Goal: Check status: Check status

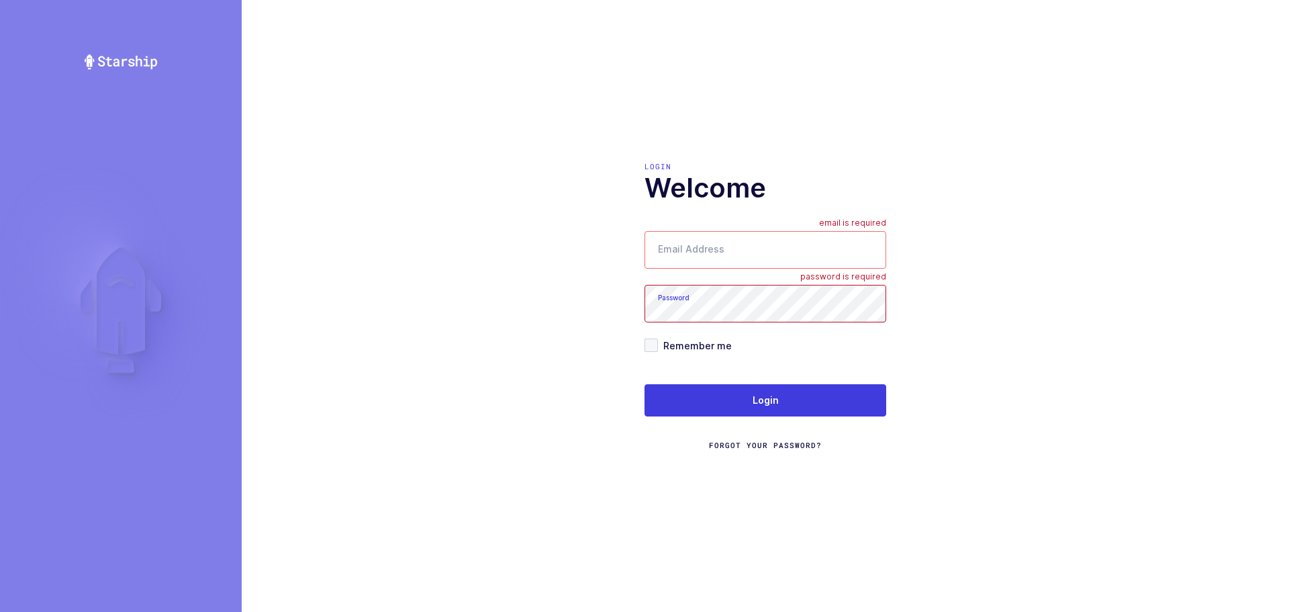
type input "[EMAIL_ADDRESS][DOMAIN_NAME]"
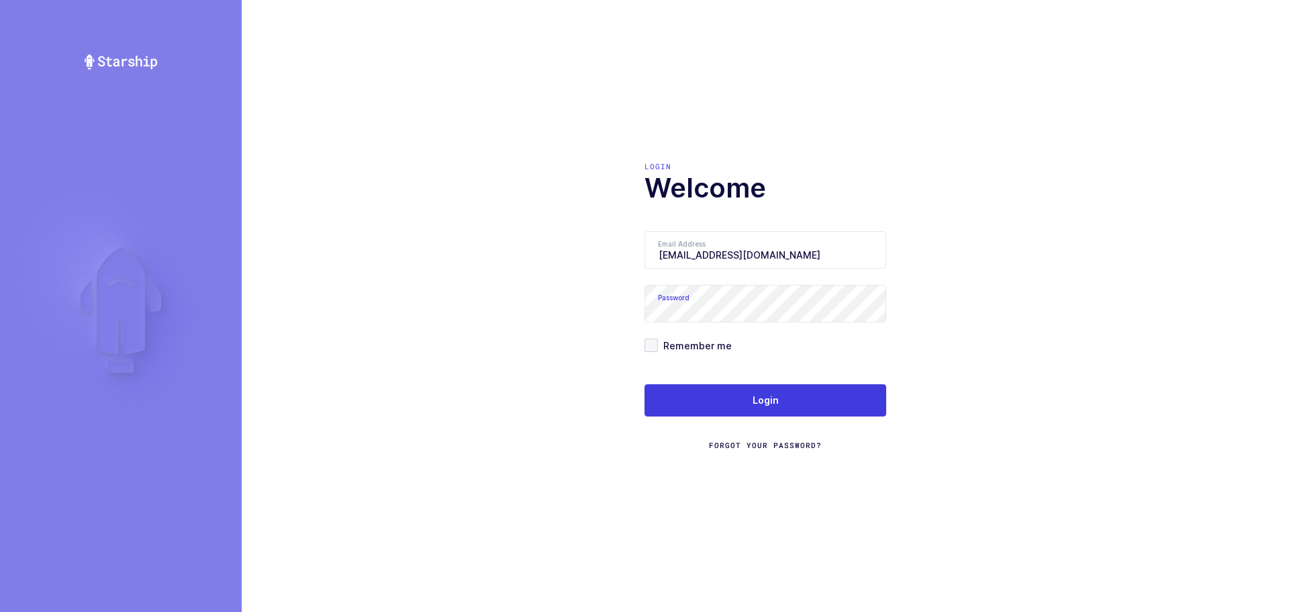
click at [743, 382] on form "Email Address [EMAIL_ADDRESS][DOMAIN_NAME] Password Remember me Login Forgot Yo…" at bounding box center [766, 341] width 242 height 220
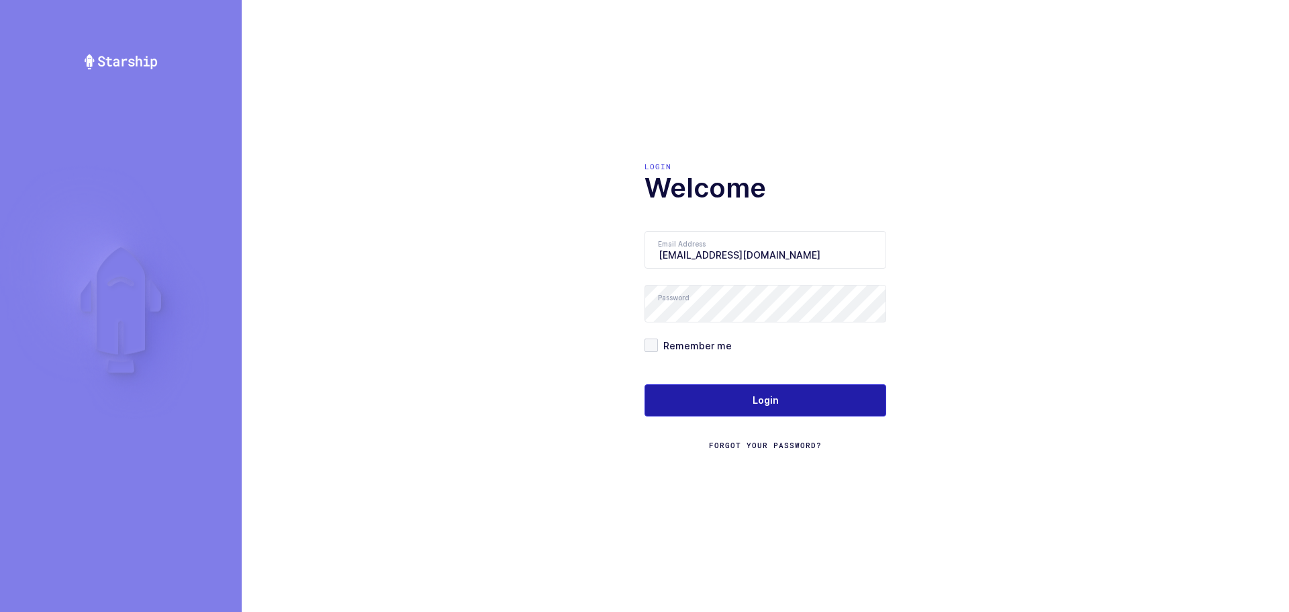
click at [737, 402] on button "Login" at bounding box center [766, 400] width 242 height 32
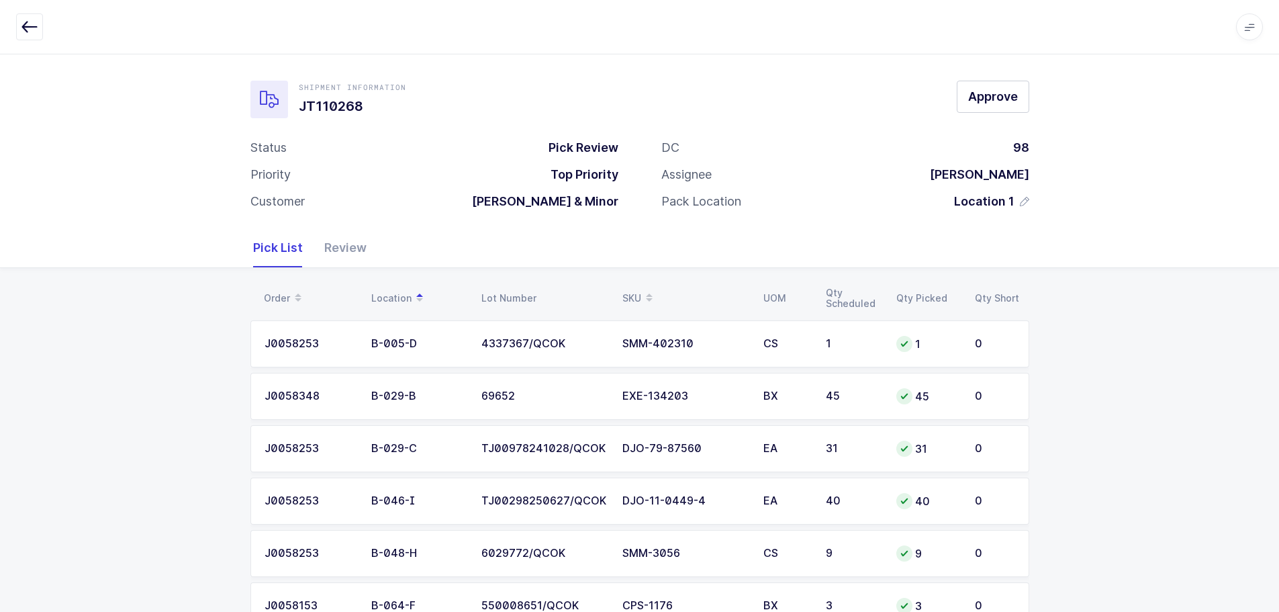
click at [334, 248] on div "Review" at bounding box center [340, 247] width 53 height 39
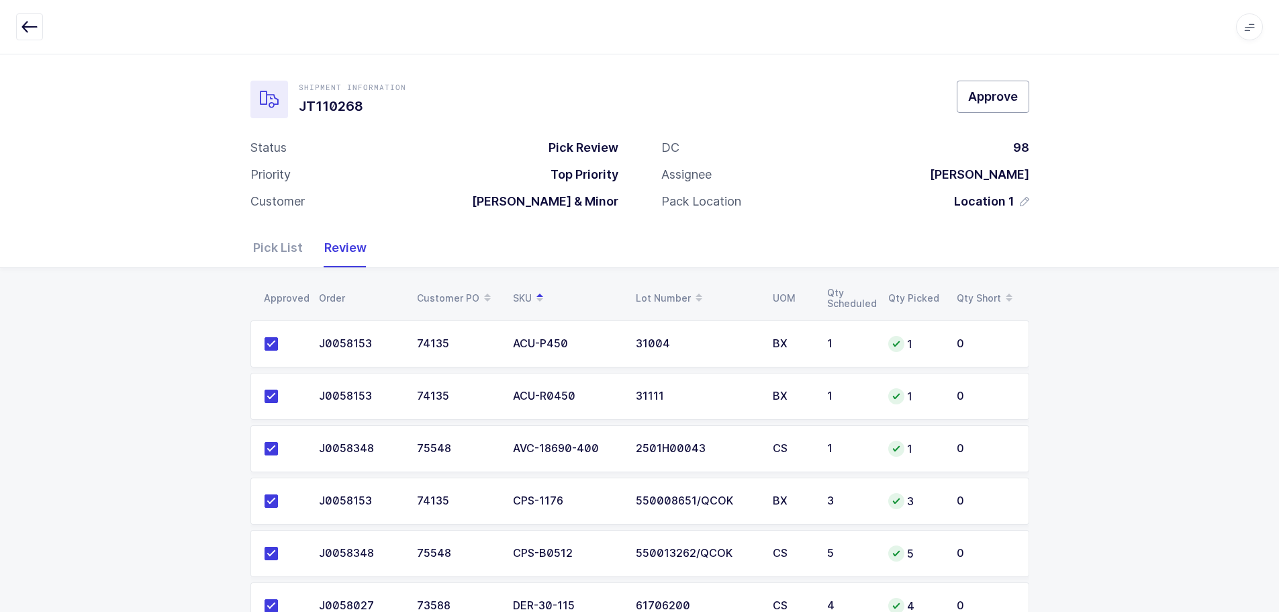
click at [999, 103] on span "Approve" at bounding box center [993, 96] width 50 height 17
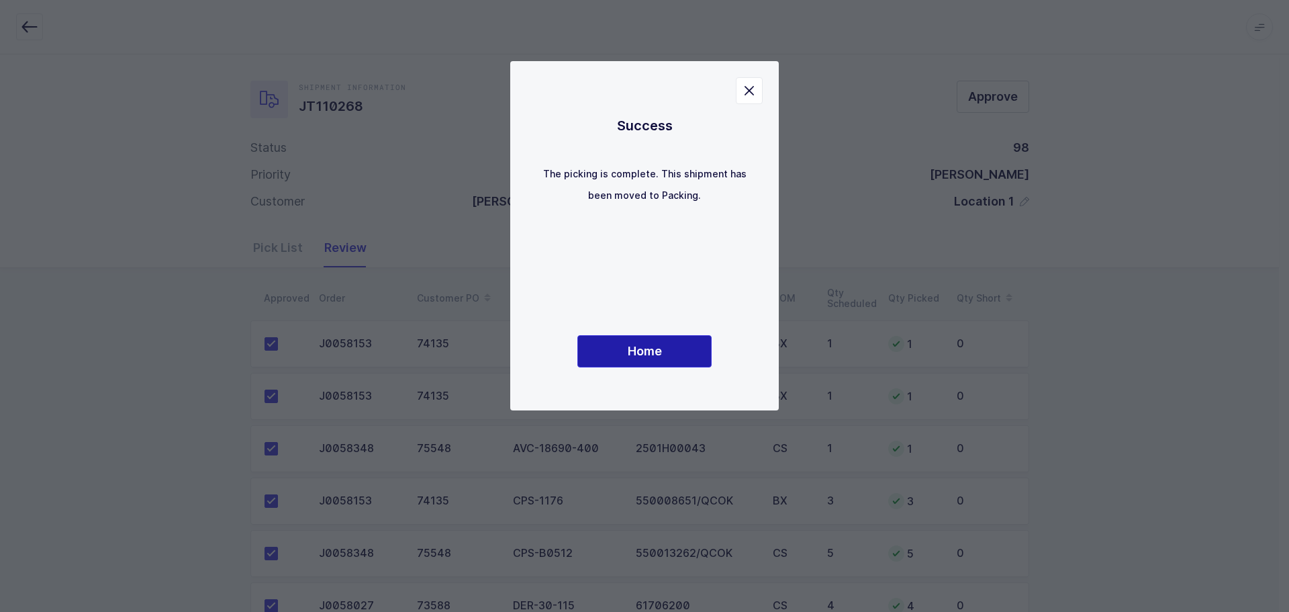
click at [642, 358] on span "Home" at bounding box center [645, 350] width 34 height 17
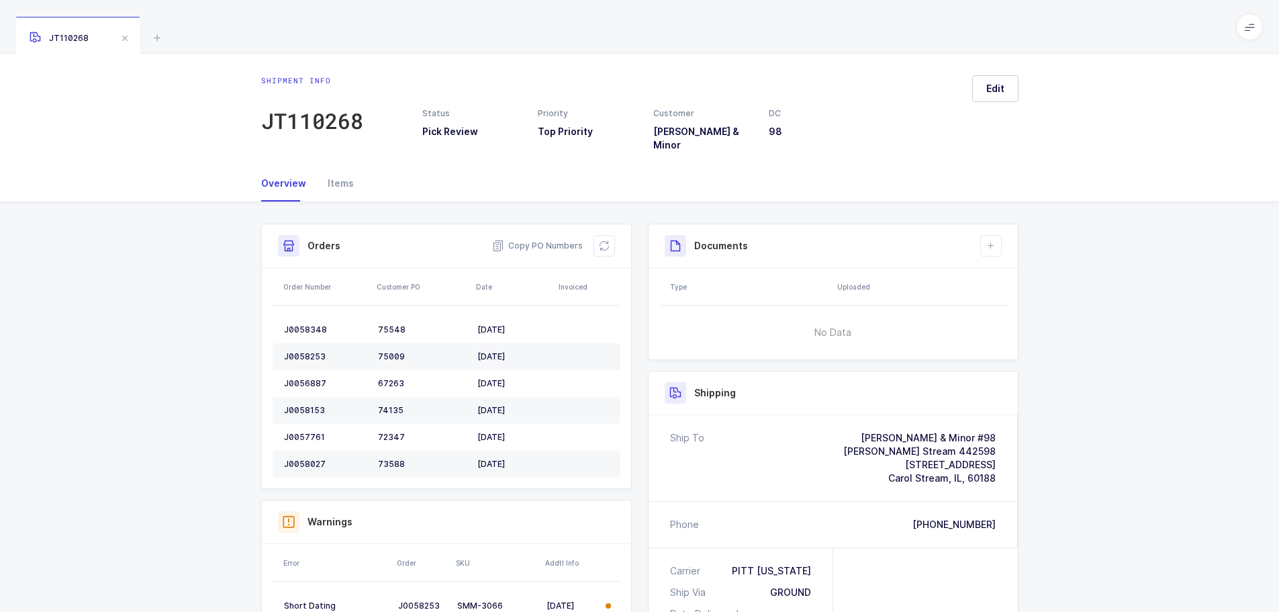
scroll to position [67, 0]
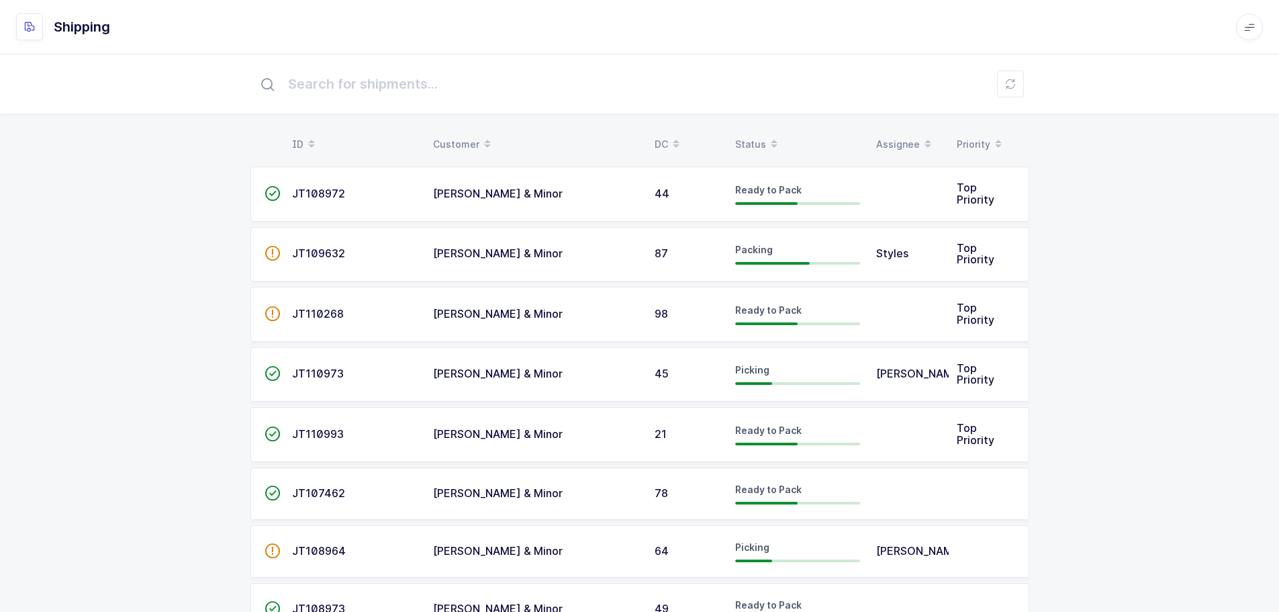
click at [753, 135] on div "Status" at bounding box center [797, 144] width 125 height 23
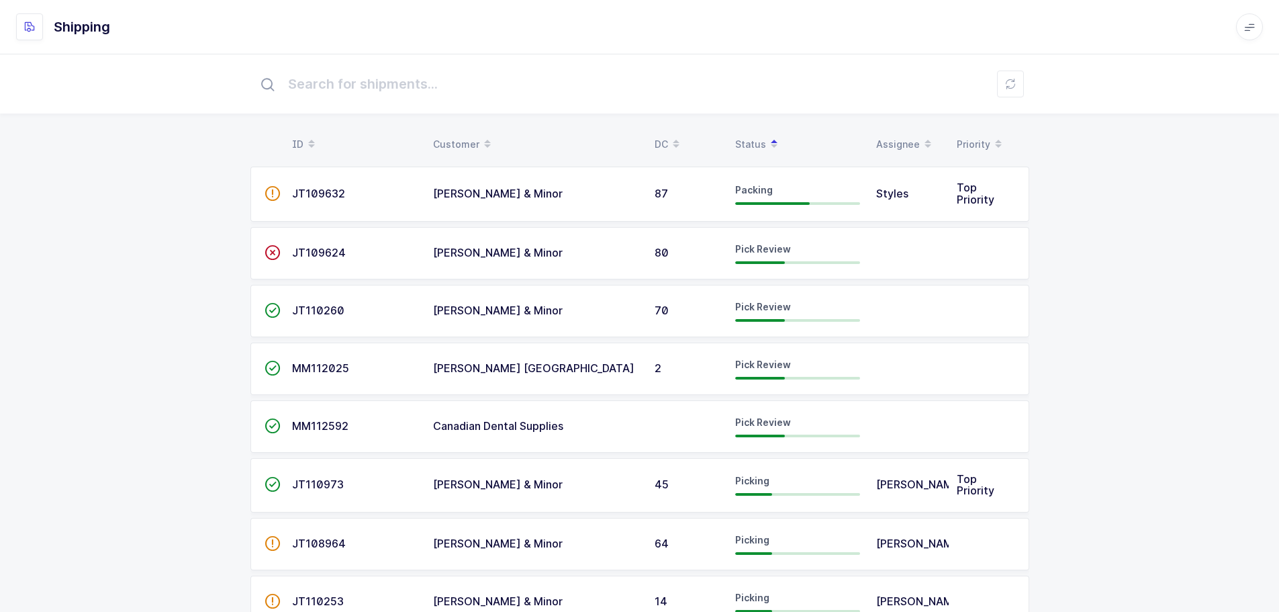
click at [344, 250] on span "JT109624" at bounding box center [319, 252] width 54 height 13
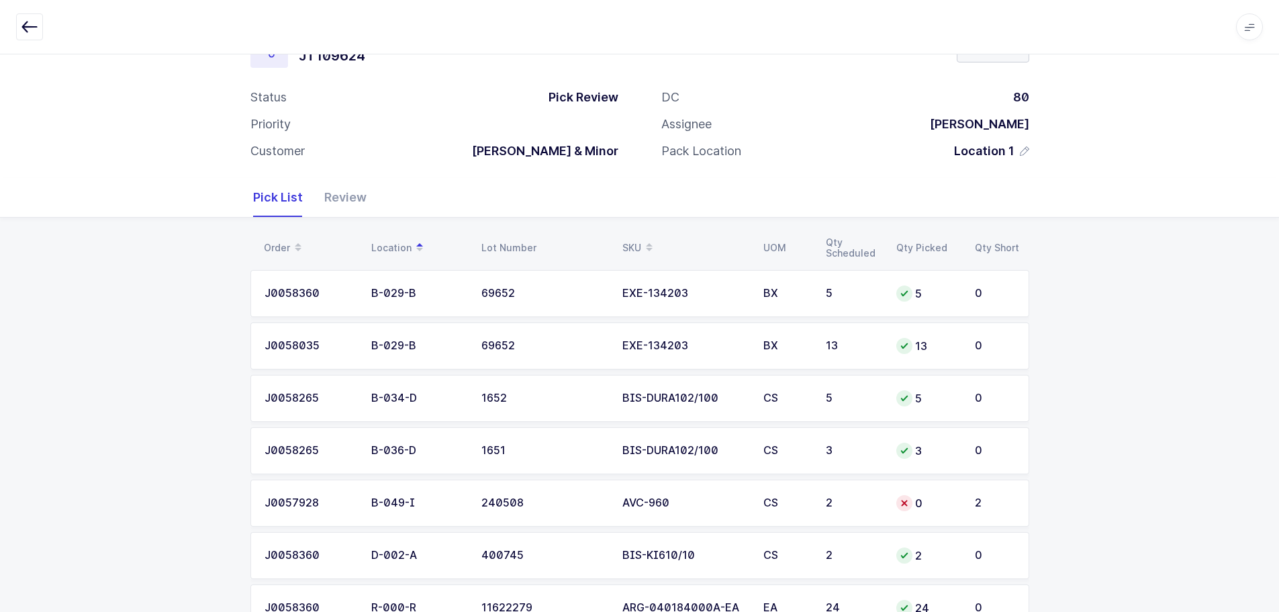
scroll to position [102, 0]
